Goal: Task Accomplishment & Management: Manage account settings

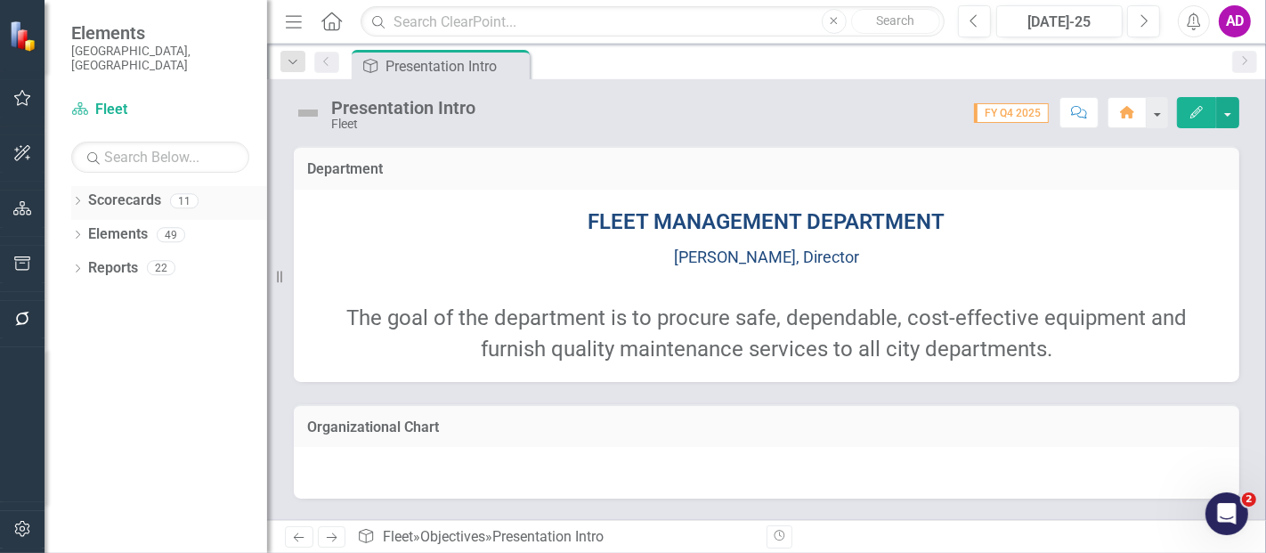
click at [72, 198] on icon "Dropdown" at bounding box center [77, 203] width 12 height 10
click at [89, 229] on icon "Dropdown" at bounding box center [86, 234] width 13 height 11
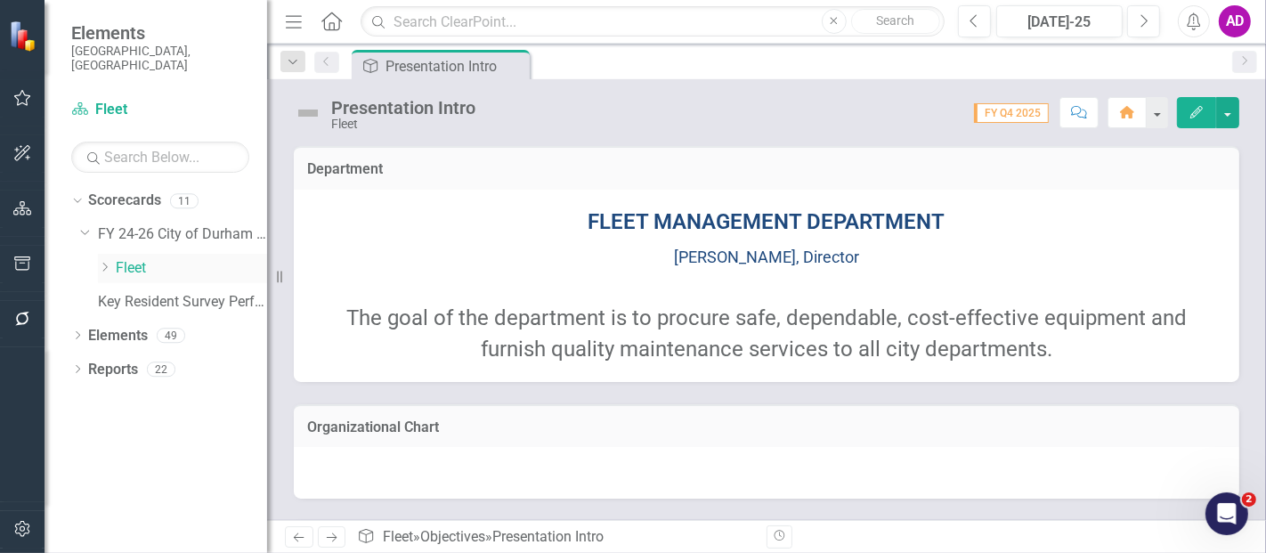
click at [126, 258] on link "Fleet" at bounding box center [191, 268] width 151 height 20
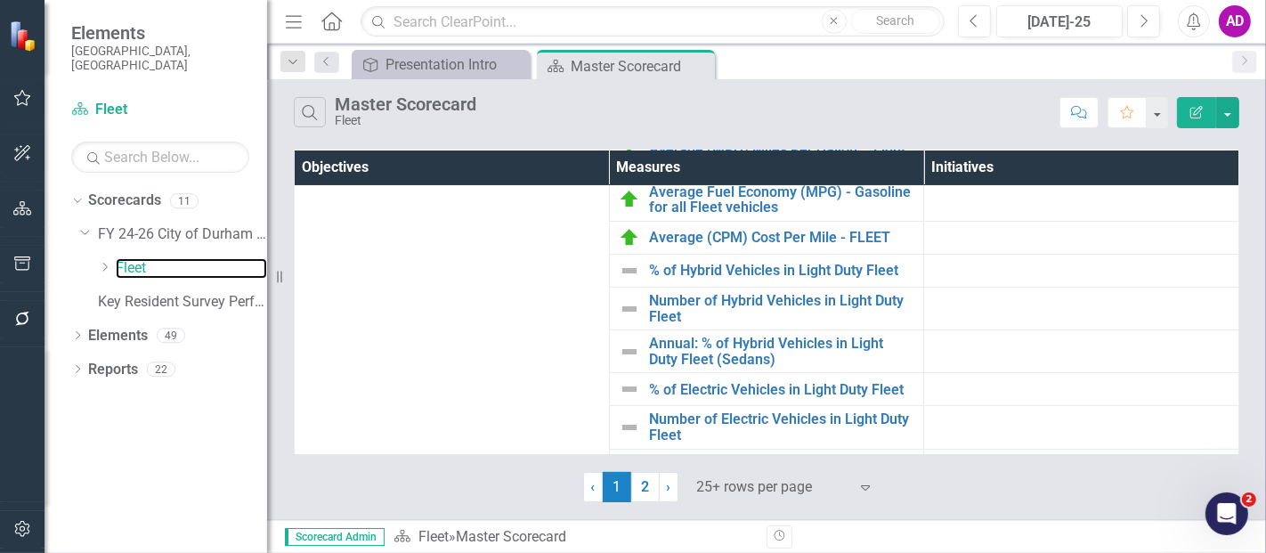
scroll to position [166, 0]
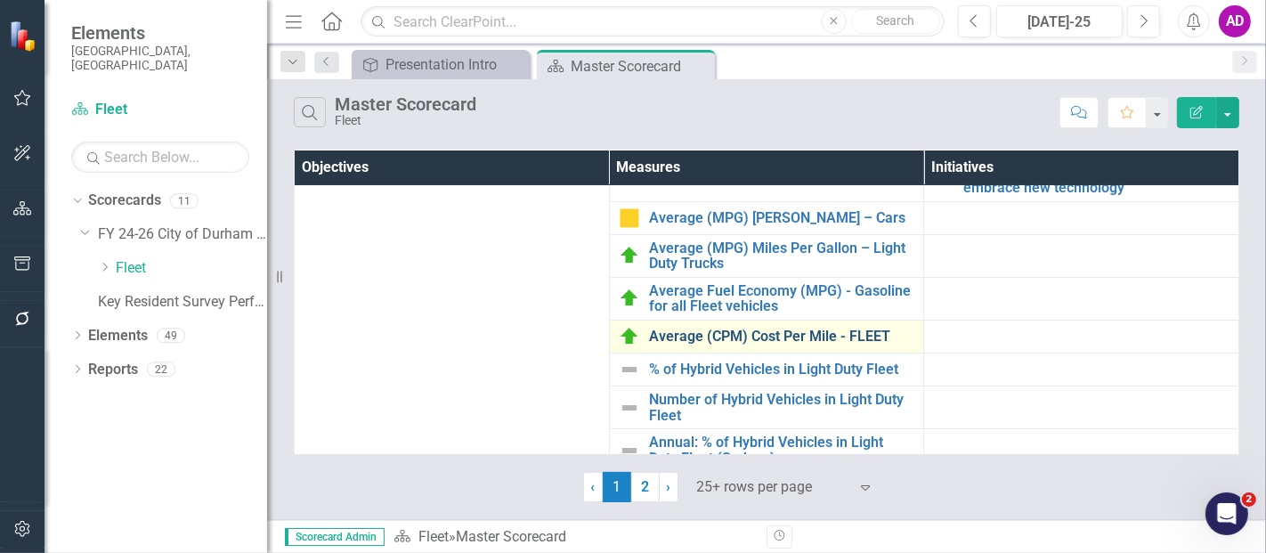
click at [756, 329] on link "Average (CPM) Cost Per Mile - FLEET" at bounding box center [782, 336] width 266 height 16
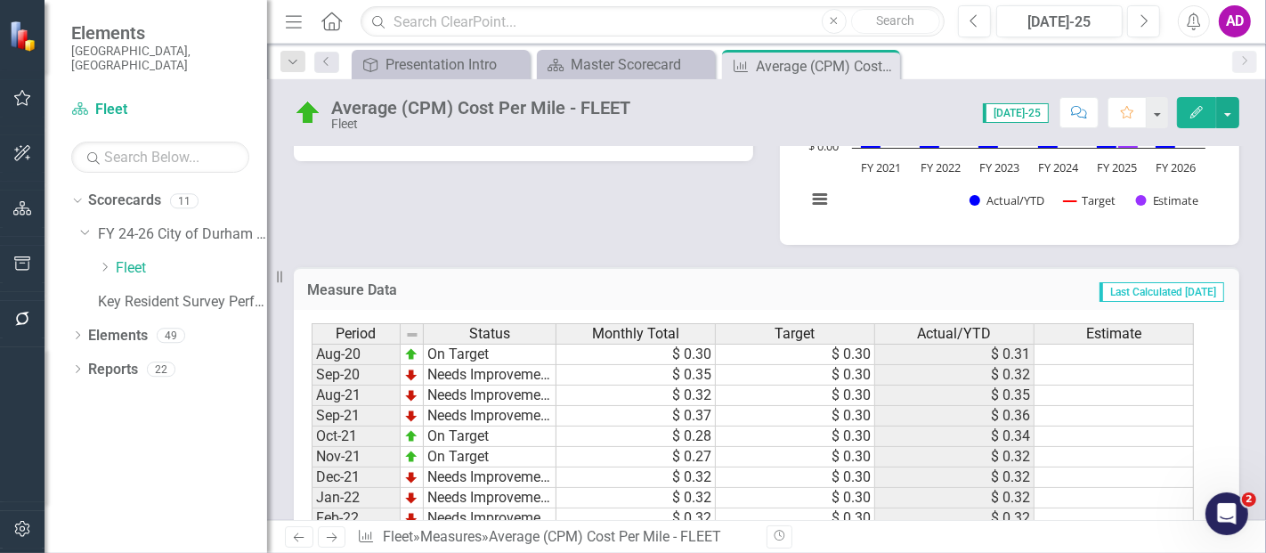
scroll to position [692, 0]
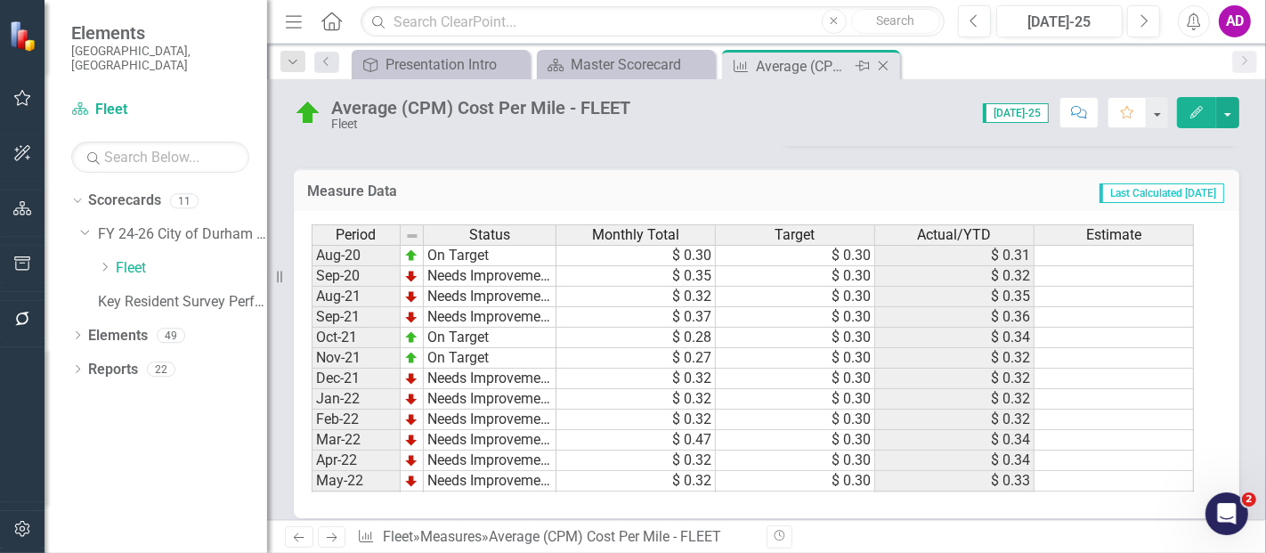
click at [883, 63] on icon "Close" at bounding box center [883, 66] width 18 height 14
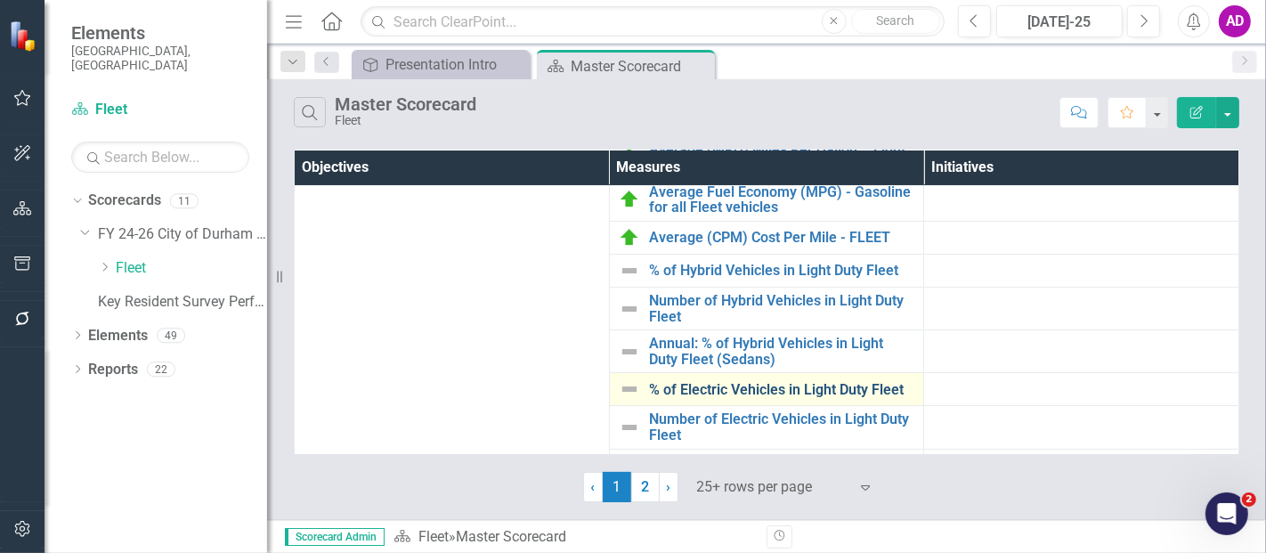
scroll to position [166, 0]
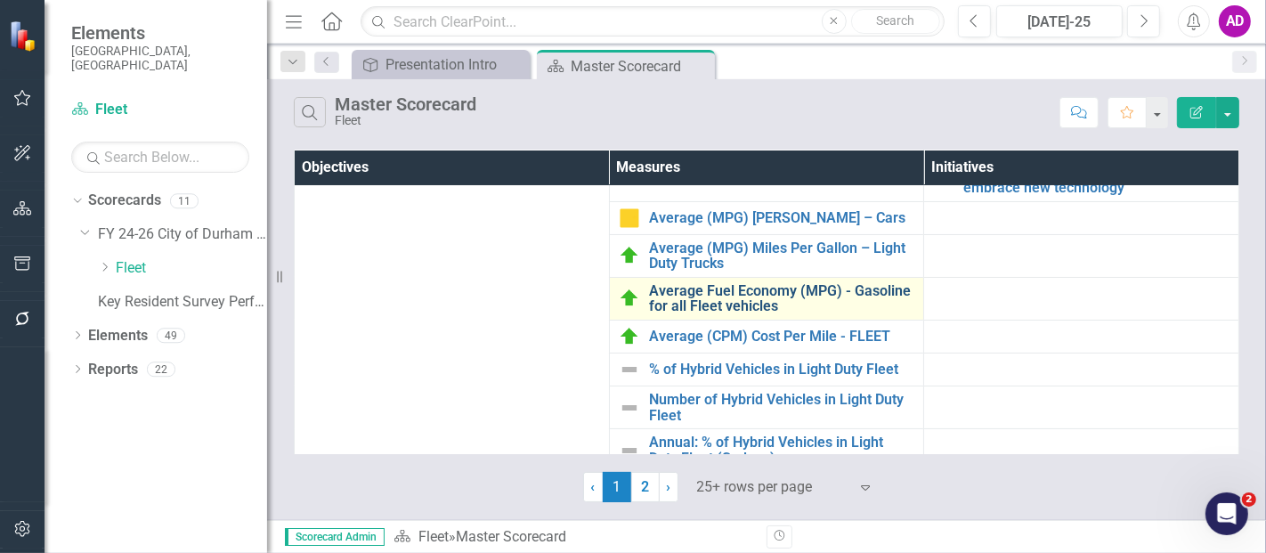
click at [668, 286] on link "Average Fuel Economy (MPG) - Gasoline for all Fleet vehicles" at bounding box center [782, 298] width 266 height 31
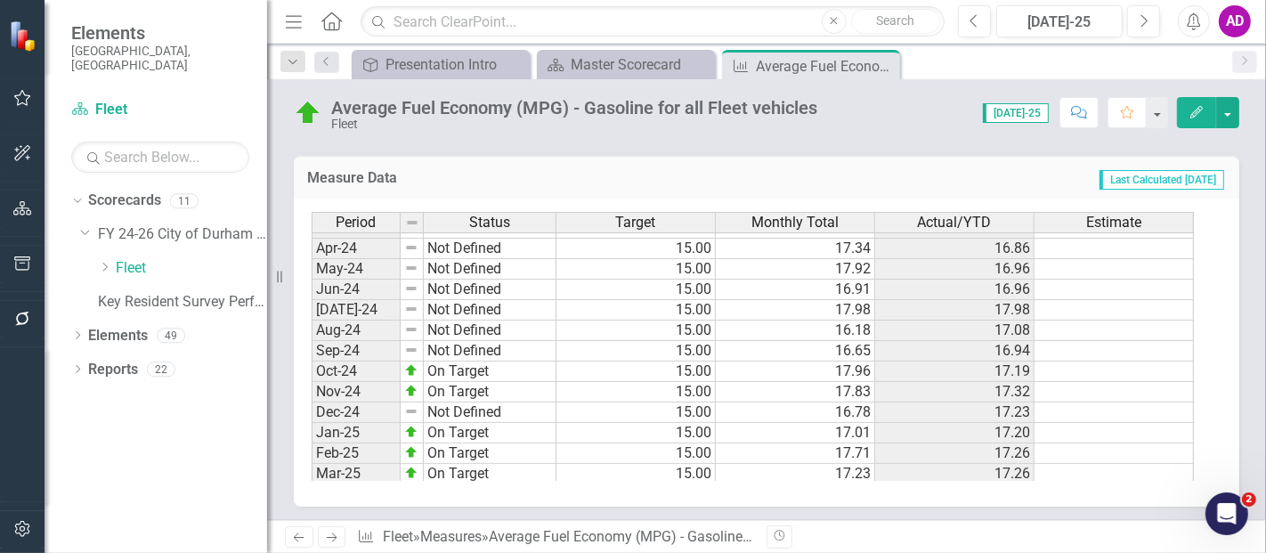
scroll to position [900, 0]
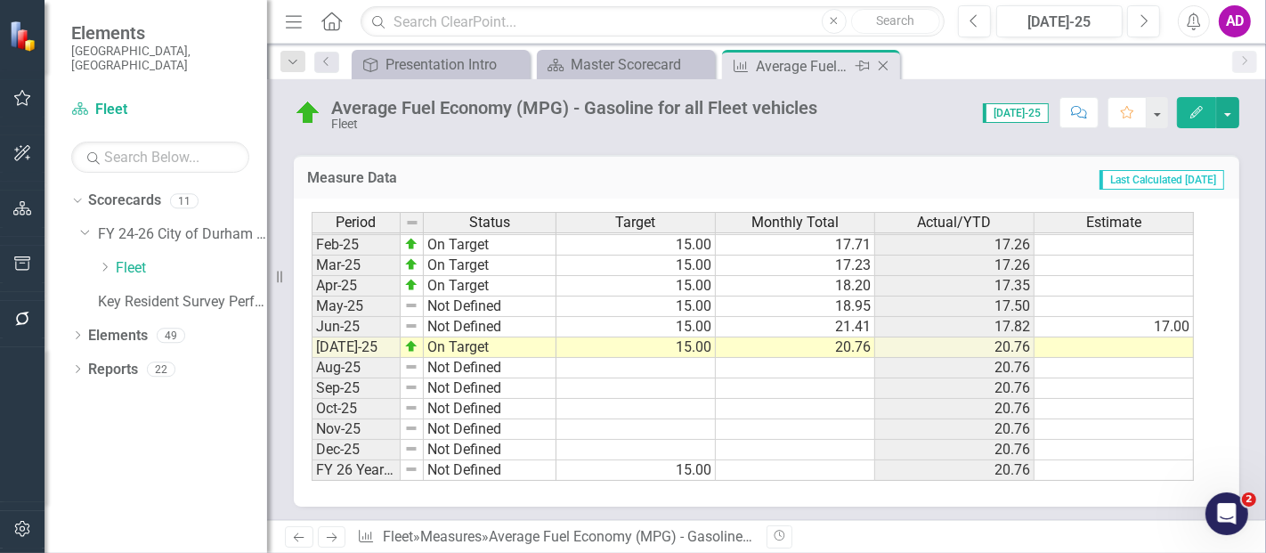
click at [882, 63] on icon "Close" at bounding box center [883, 66] width 18 height 14
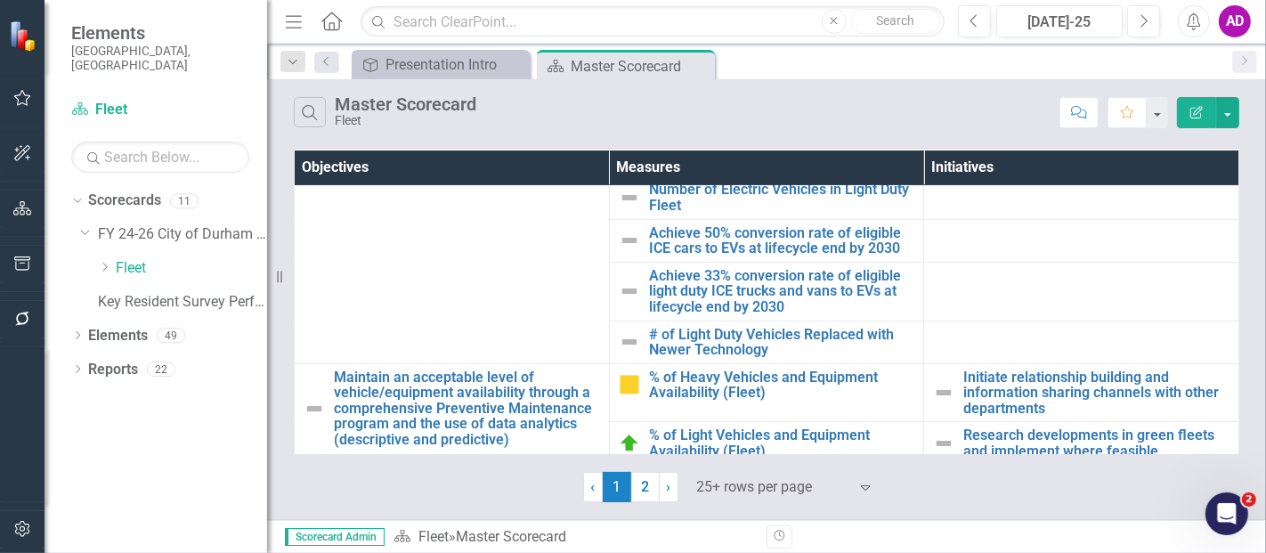
scroll to position [296, 0]
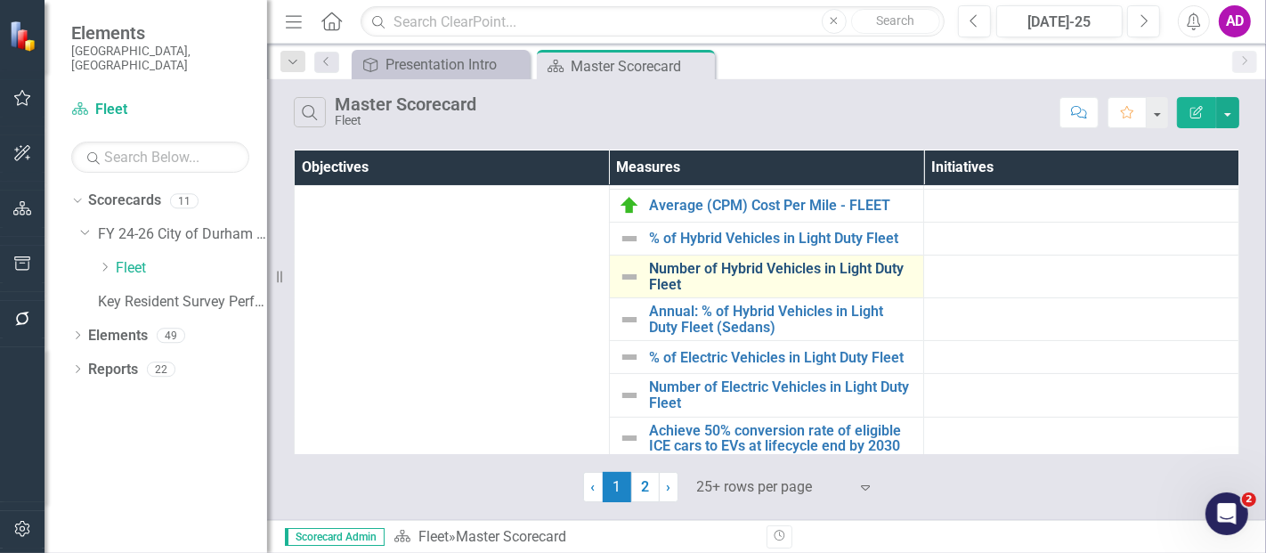
click at [737, 265] on link "Number of Hybrid Vehicles in Light Duty Fleet" at bounding box center [782, 276] width 266 height 31
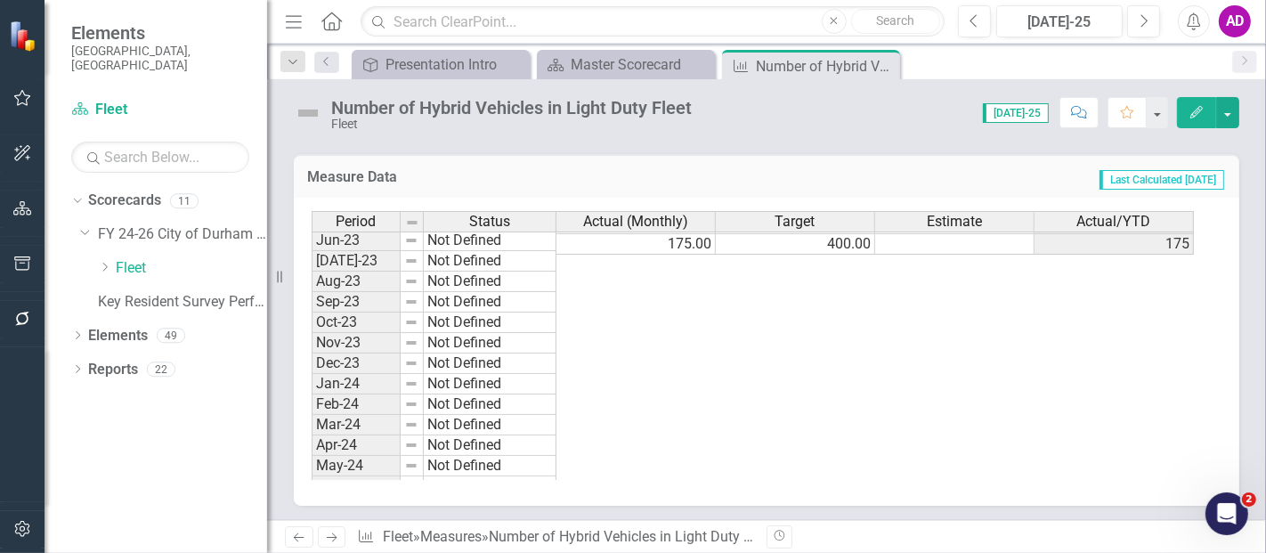
scroll to position [900, 0]
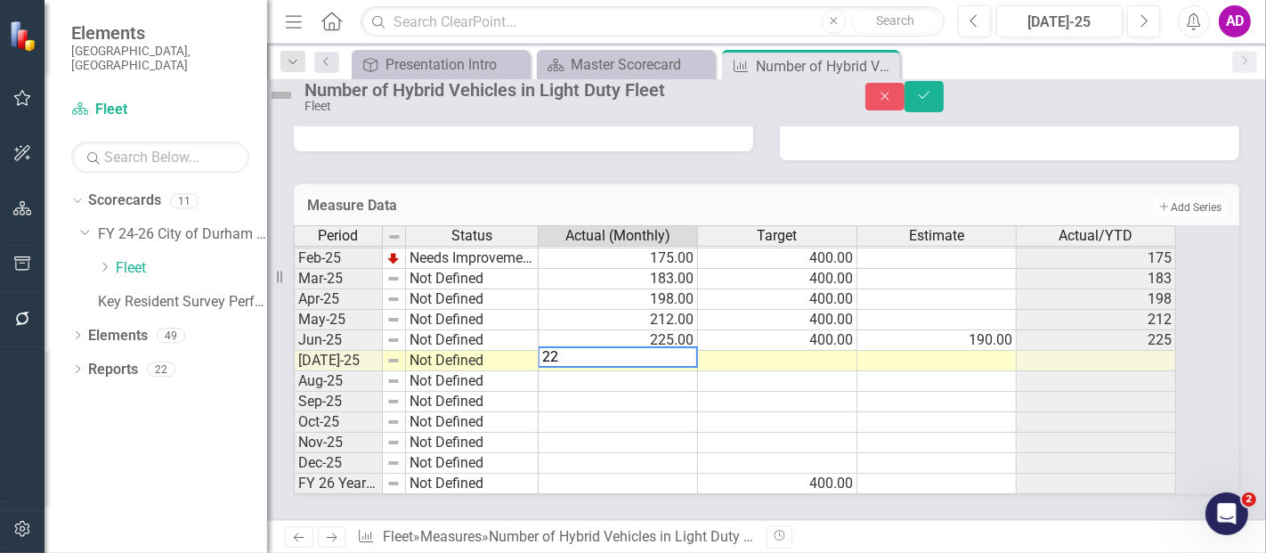
type textarea "227"
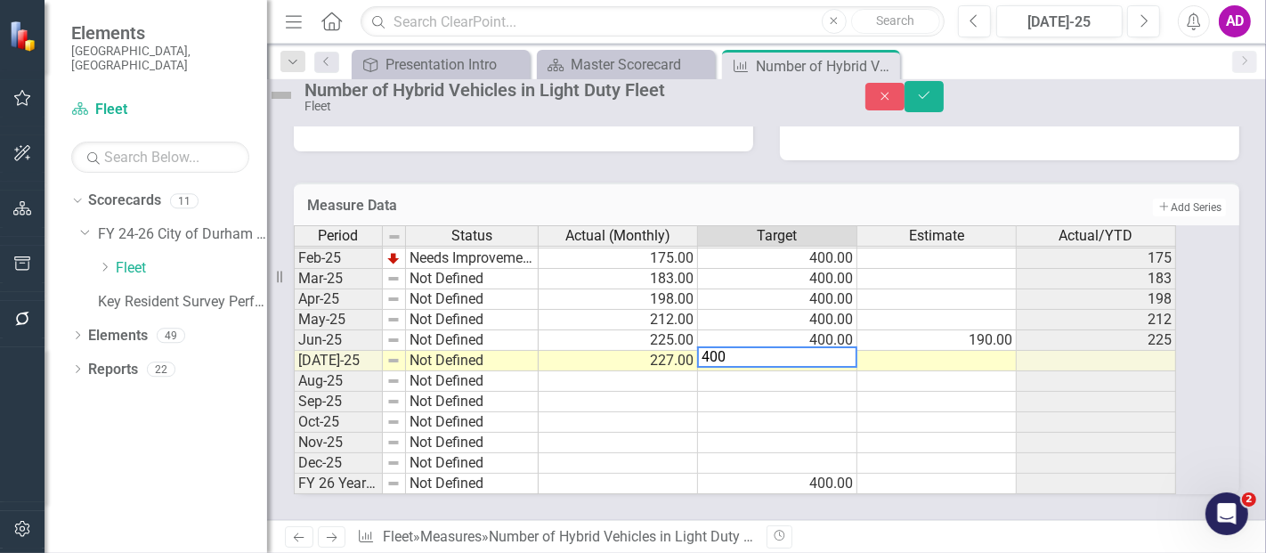
type textarea "400"
click at [294, 413] on div "Period Status Actual (Monthly) Target Estimate Actual/YTD Jan-24 Not Defined 11…" at bounding box center [294, 227] width 0 height 534
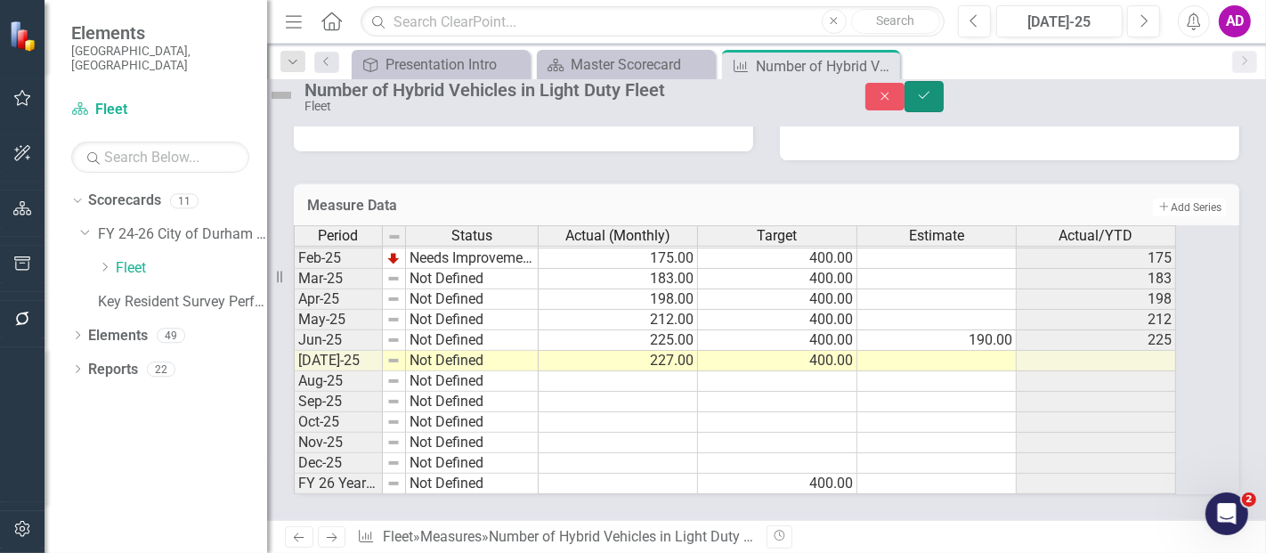
click at [932, 101] on icon "Save" at bounding box center [924, 95] width 16 height 12
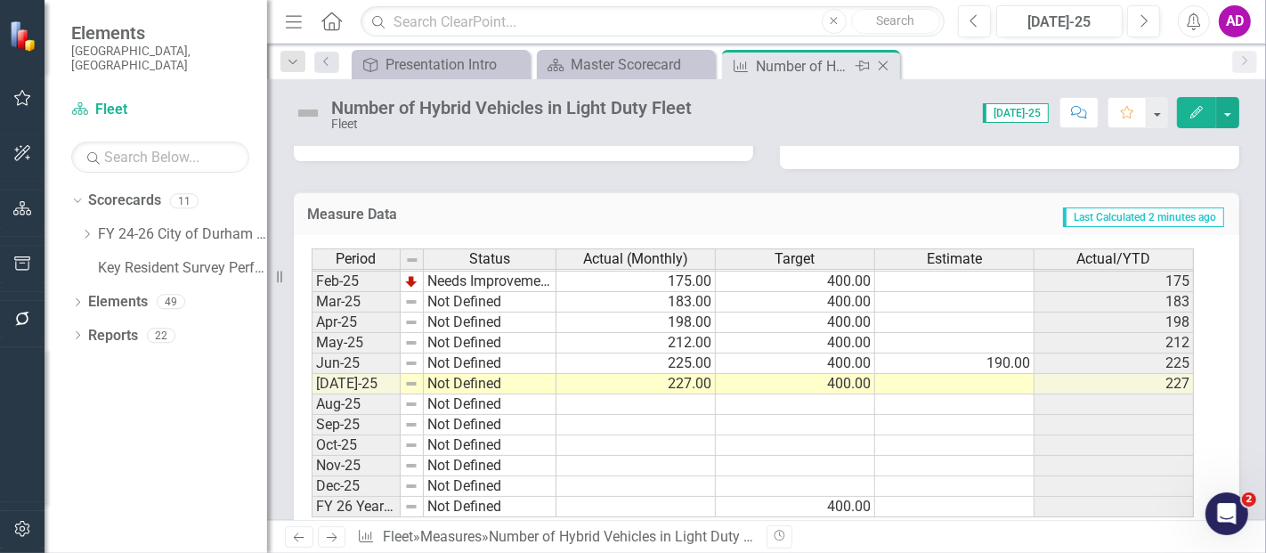
click at [888, 64] on icon "Close" at bounding box center [883, 66] width 18 height 14
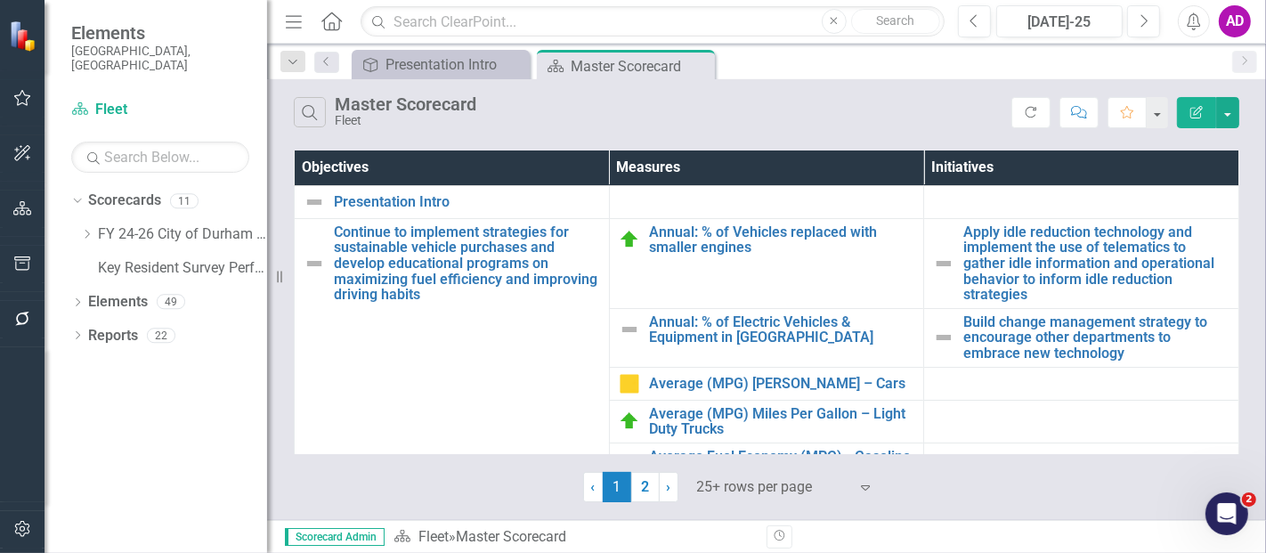
scroll to position [296, 0]
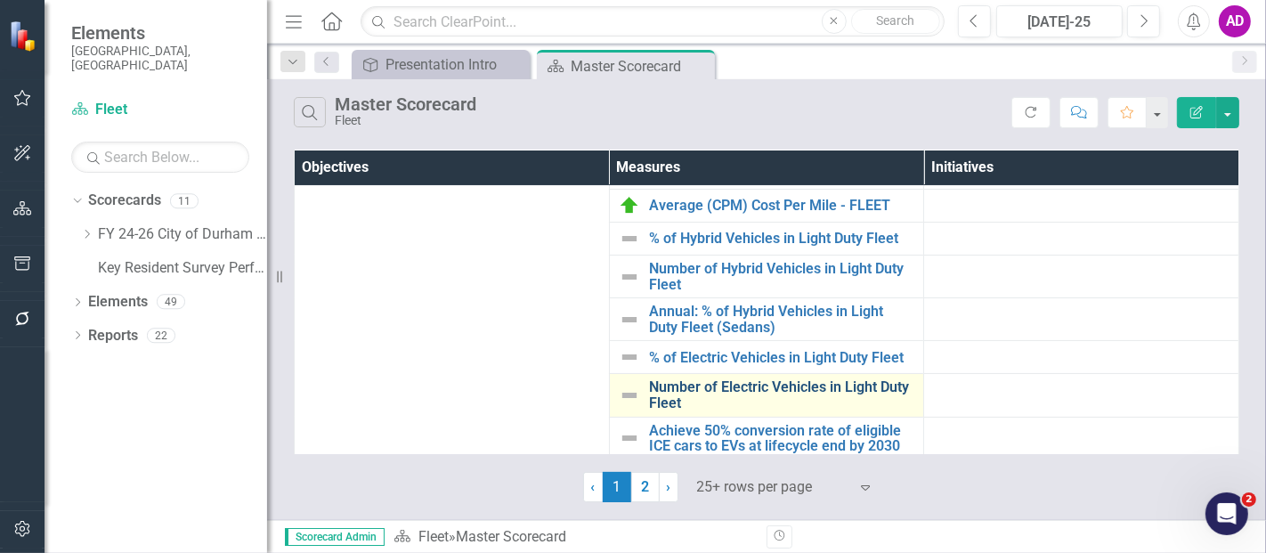
click at [772, 379] on link "Number of Electric Vehicles in Light Duty Fleet" at bounding box center [782, 394] width 266 height 31
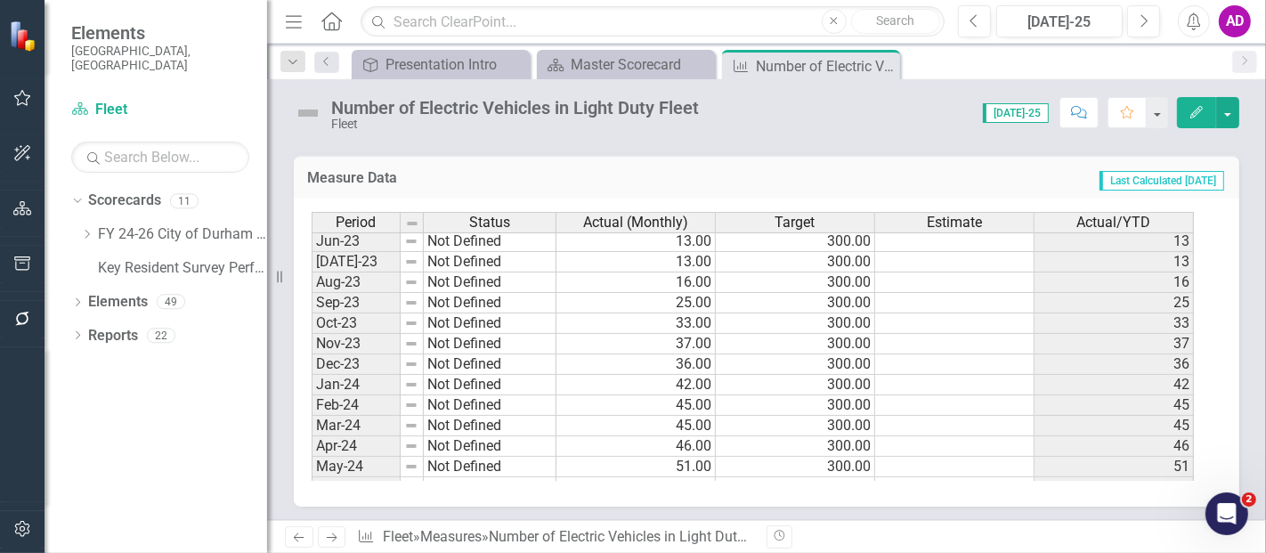
scroll to position [900, 0]
